Goal: Task Accomplishment & Management: Manage account settings

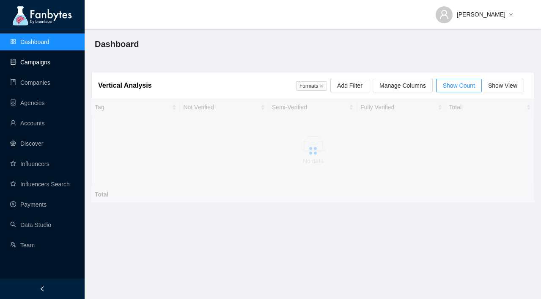
click at [50, 65] on link "Campaigns" at bounding box center [30, 62] width 40 height 7
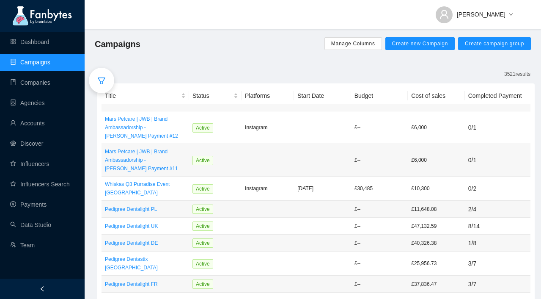
click at [105, 85] on icon "filter" at bounding box center [101, 81] width 8 height 8
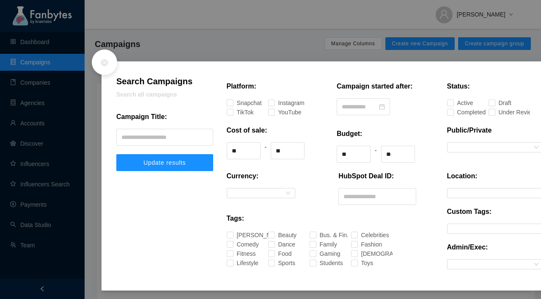
click at [157, 149] on div "Search Campaigns Search all campaigns Campaign Title: Update results" at bounding box center [165, 126] width 110 height 90
click at [160, 138] on input "text" at bounding box center [164, 137] width 97 height 17
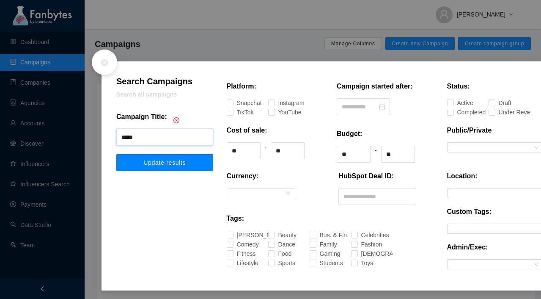
type input "*****"
click at [177, 156] on button "Update results" at bounding box center [164, 162] width 97 height 17
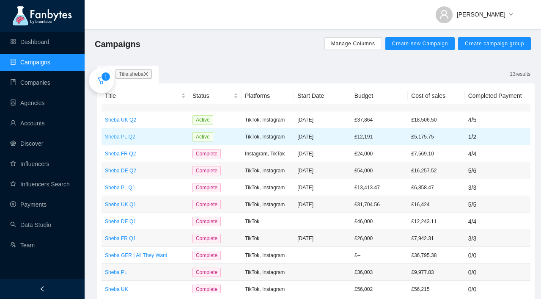
click at [159, 139] on p "Sheba PL Q2" at bounding box center [145, 136] width 81 height 8
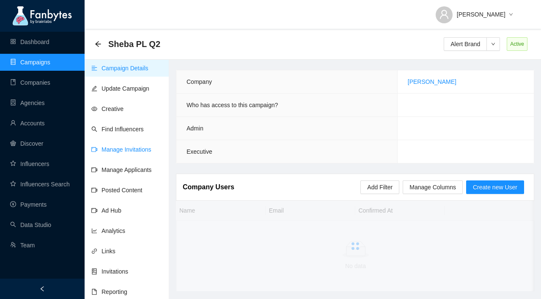
click at [146, 149] on link "Manage Invitations" at bounding box center [121, 149] width 60 height 7
